Goal: Answer question/provide support: Share knowledge or assist other users

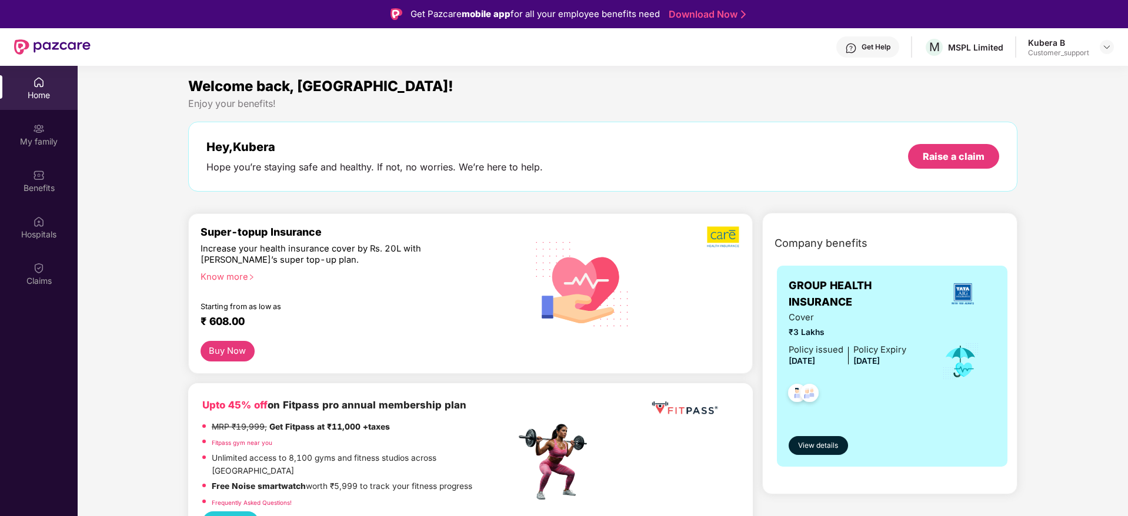
click at [1102, 40] on div at bounding box center [1106, 47] width 14 height 14
click at [1103, 43] on img at bounding box center [1106, 46] width 9 height 9
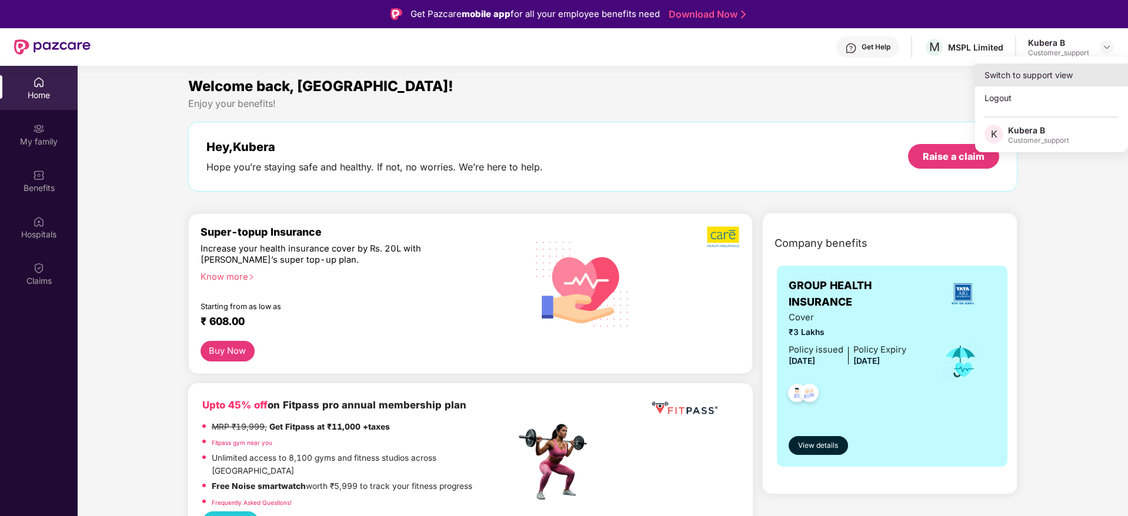
click at [1026, 69] on div "Switch to support view" at bounding box center [1051, 74] width 153 height 23
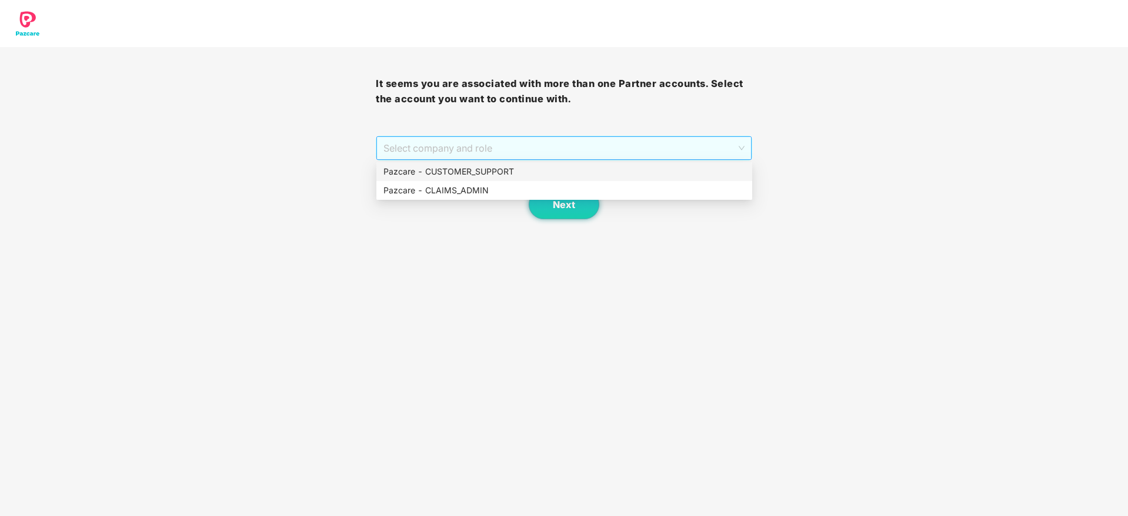
click at [677, 146] on span "Select company and role" at bounding box center [563, 148] width 360 height 22
click at [570, 176] on div "Pazcare - CUSTOMER_SUPPORT" at bounding box center [564, 171] width 362 height 13
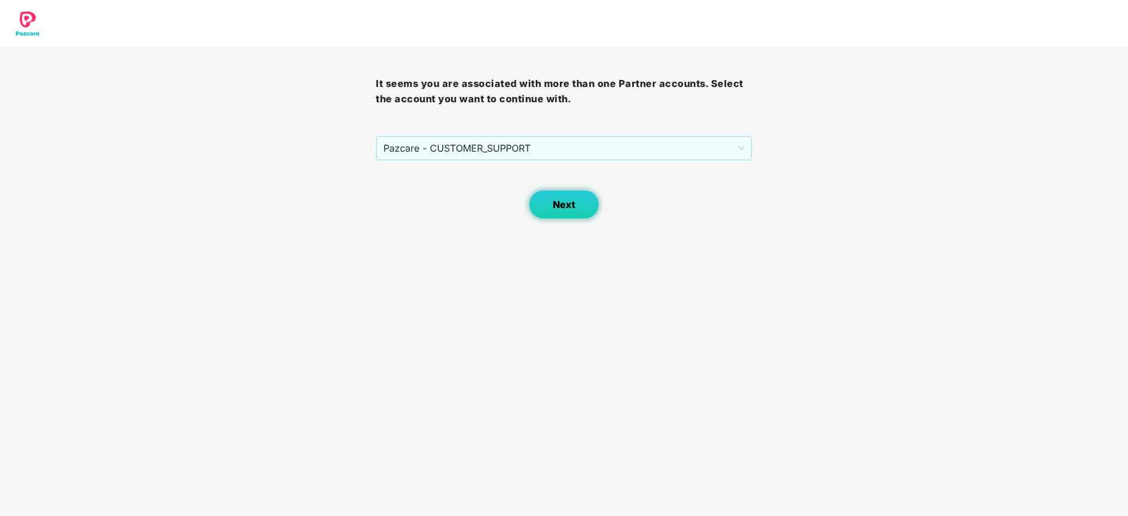
click at [578, 208] on button "Next" at bounding box center [564, 204] width 71 height 29
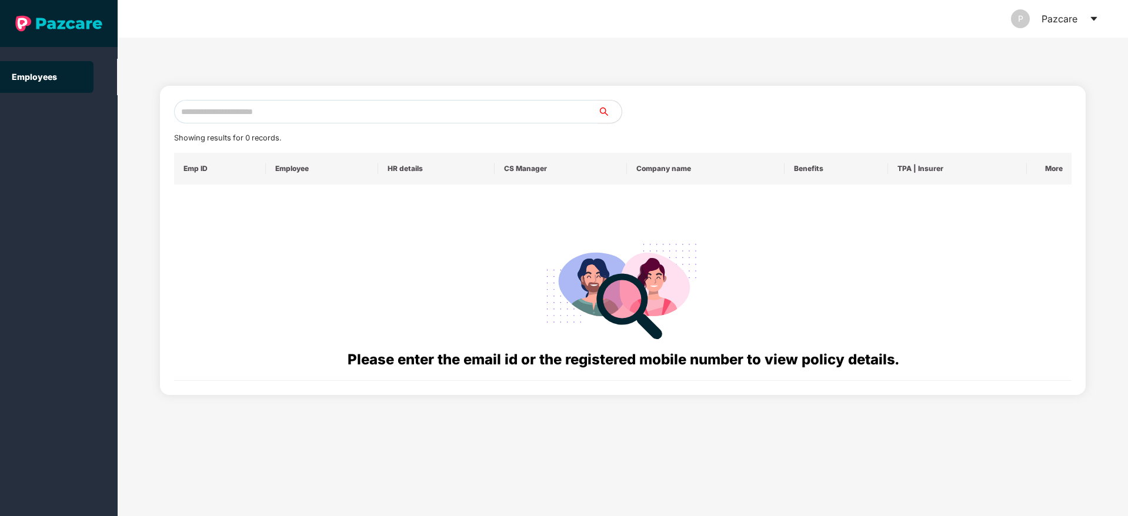
click at [419, 114] on input "text" at bounding box center [386, 112] width 424 height 24
paste input "**********"
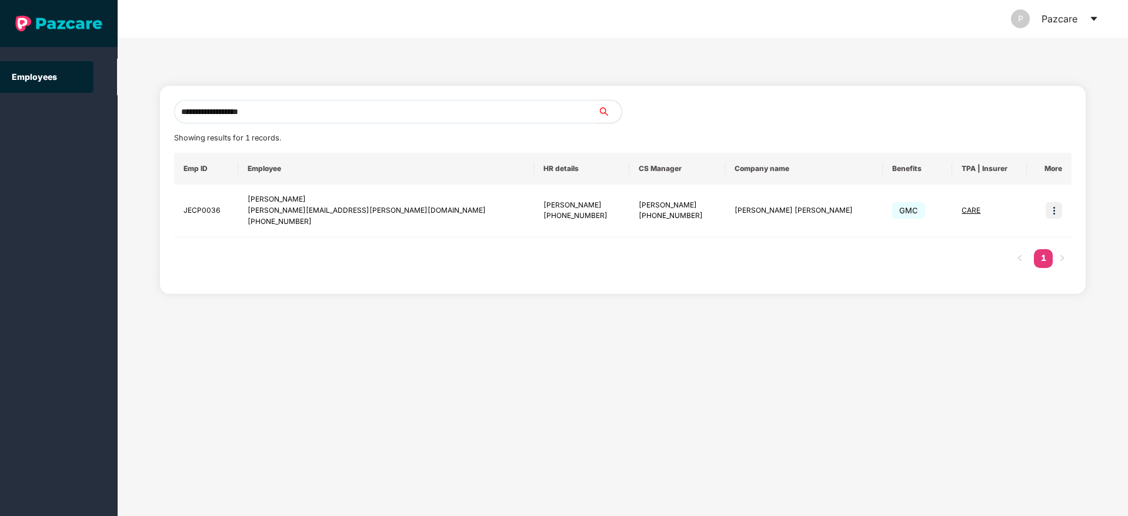
type input "**********"
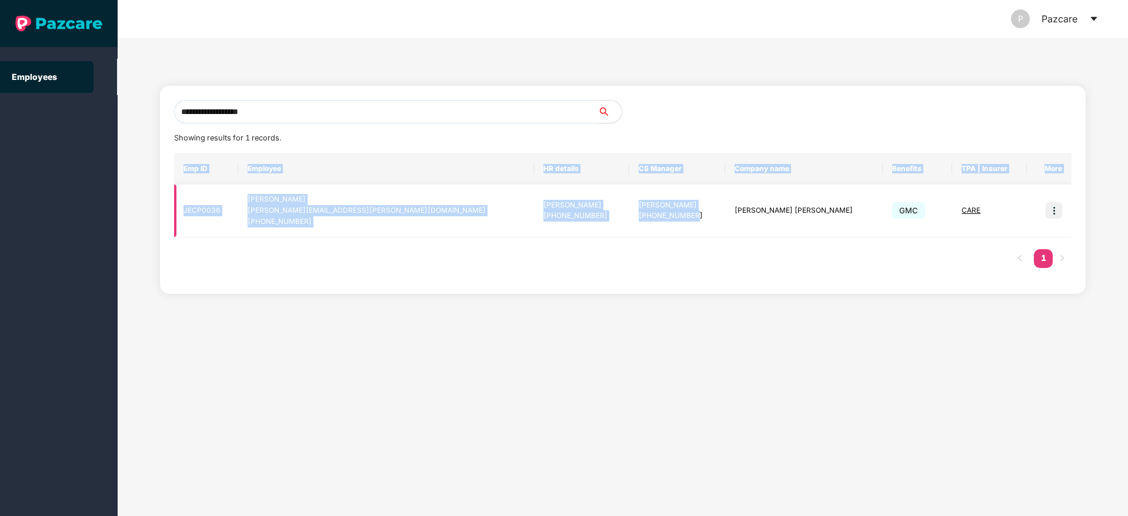
drag, startPoint x: 553, startPoint y: 278, endPoint x: 611, endPoint y: 210, distance: 88.8
click at [611, 210] on div "Emp ID Employee HR details CS Manager Company name Benefits TPA | Insurer More …" at bounding box center [623, 216] width 898 height 127
click at [638, 210] on div "[PHONE_NUMBER]" at bounding box center [676, 215] width 76 height 11
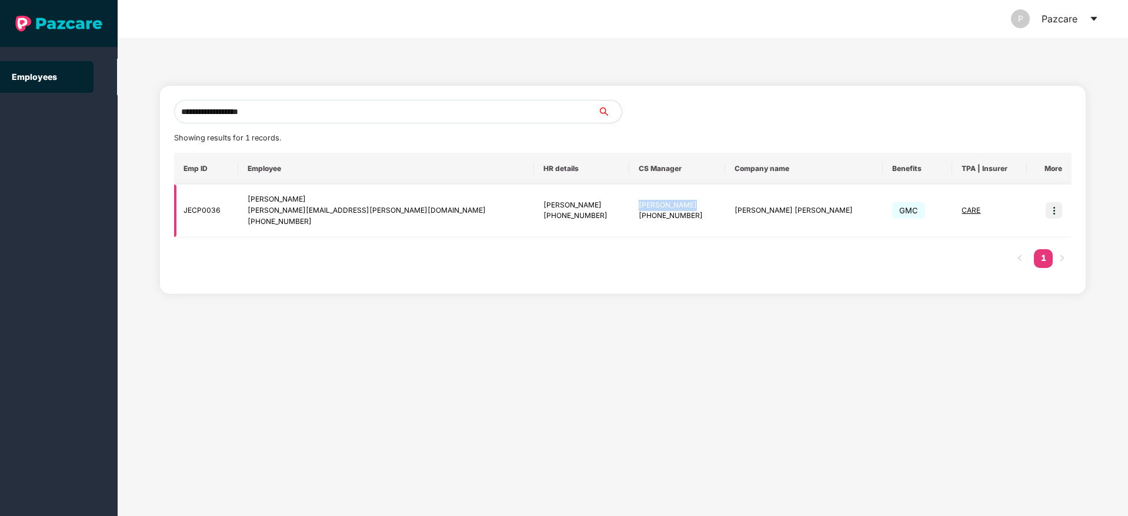
drag, startPoint x: 598, startPoint y: 206, endPoint x: 546, endPoint y: 209, distance: 51.8
click at [638, 209] on div "[PERSON_NAME]" at bounding box center [676, 205] width 76 height 11
copy div "[PERSON_NAME]"
